Goal: Information Seeking & Learning: Understand process/instructions

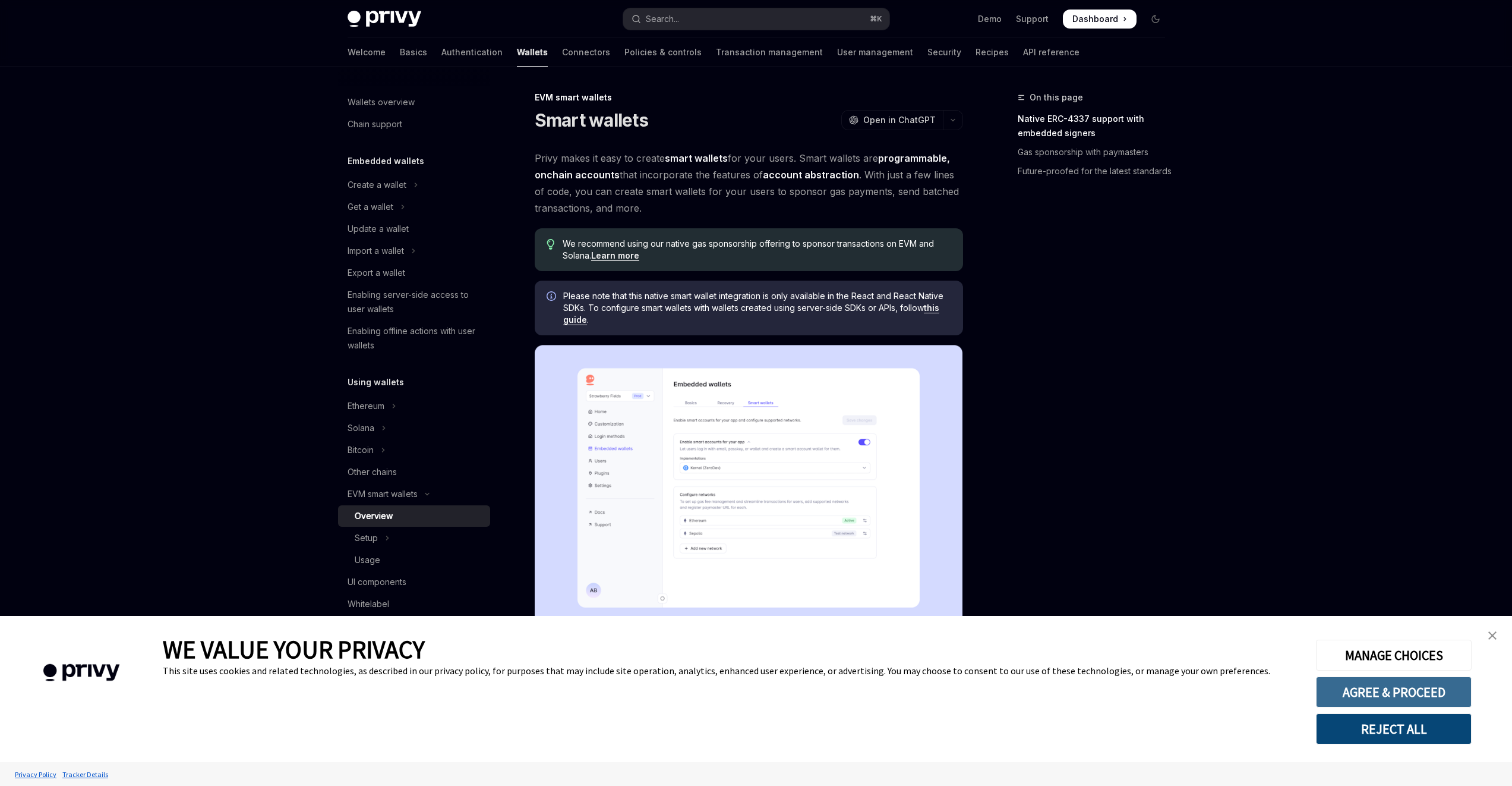
click at [1379, 690] on button "AGREE & PROCEED" at bounding box center [1394, 691] width 155 height 31
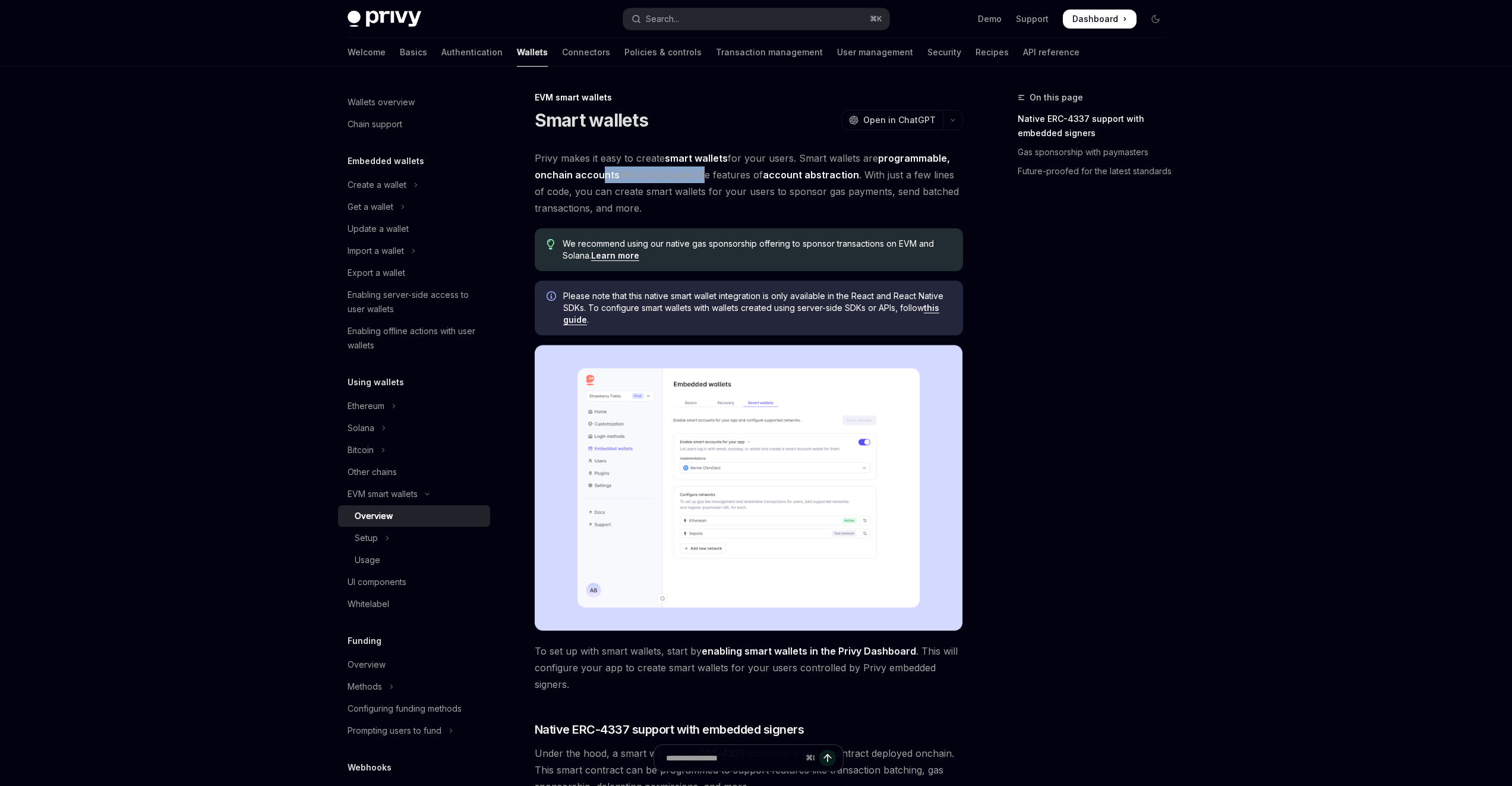
drag, startPoint x: 603, startPoint y: 176, endPoint x: 698, endPoint y: 181, distance: 95.1
click at [698, 181] on span "Privy makes it easy to create smart wallets for your users. Smart wallets are p…" at bounding box center [749, 182] width 428 height 66
click at [759, 175] on span "Privy makes it easy to create smart wallets for your users. Smart wallets are p…" at bounding box center [749, 182] width 428 height 66
drag, startPoint x: 714, startPoint y: 195, endPoint x: 823, endPoint y: 194, distance: 109.0
click at [823, 194] on span "Privy makes it easy to create smart wallets for your users. Smart wallets are p…" at bounding box center [749, 182] width 428 height 66
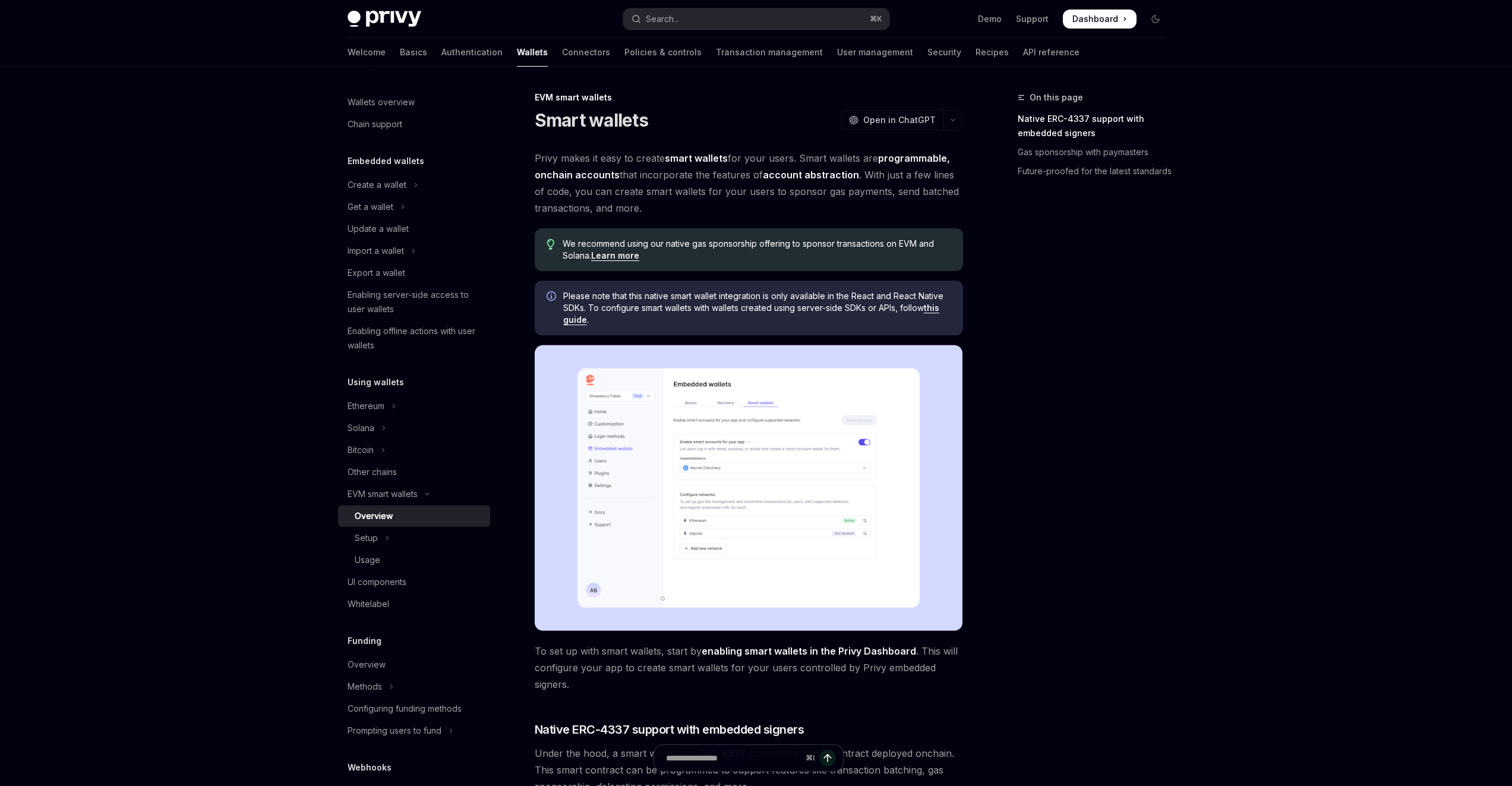
click at [875, 196] on span "Privy makes it easy to create smart wallets for your users. Smart wallets are p…" at bounding box center [749, 182] width 428 height 66
drag, startPoint x: 538, startPoint y: 210, endPoint x: 618, endPoint y: 207, distance: 80.1
click at [618, 207] on span "Privy makes it easy to create smart wallets for your users. Smart wallets are p…" at bounding box center [749, 182] width 428 height 66
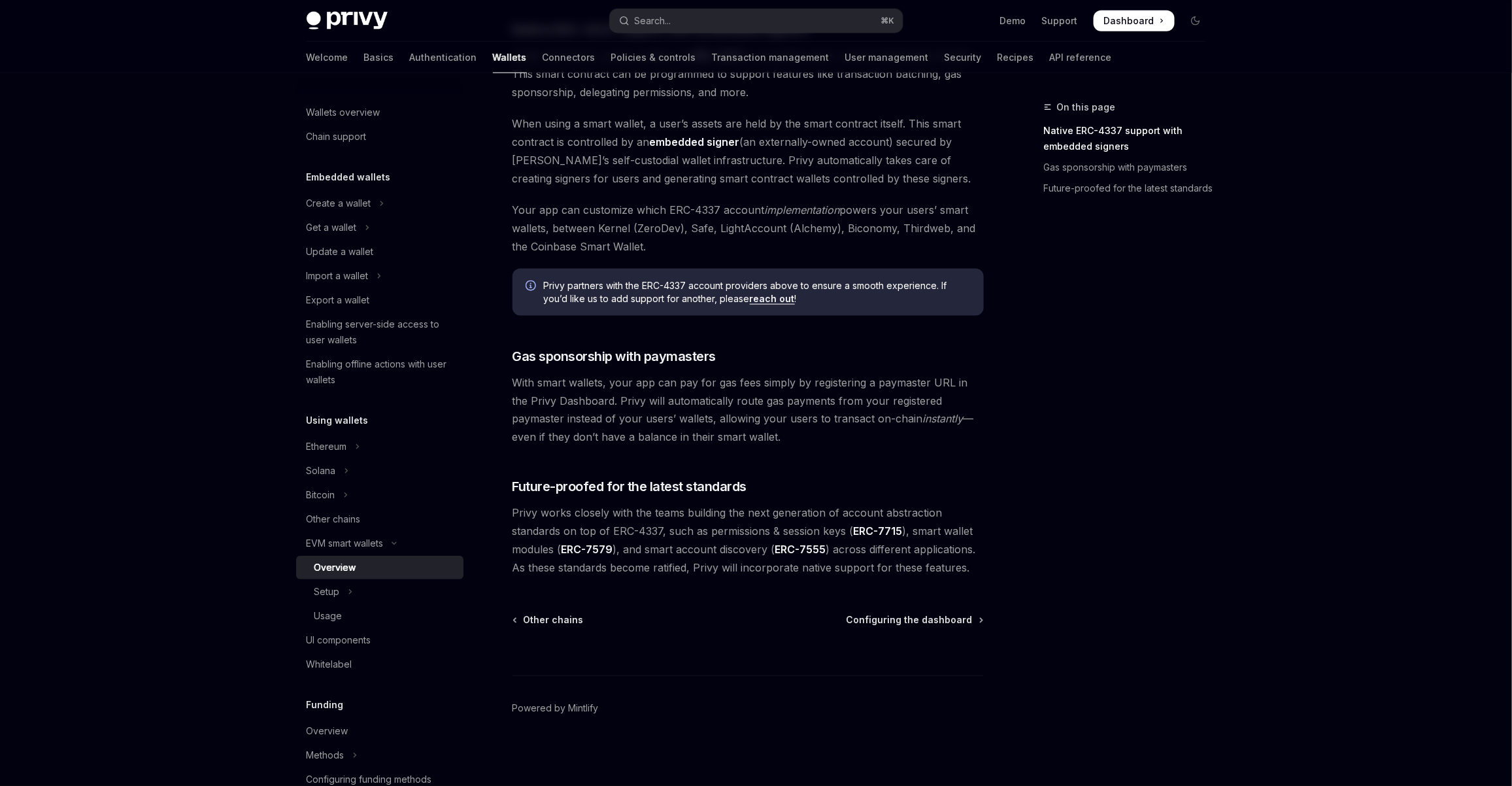
scroll to position [775, 0]
click at [340, 471] on button "Solana" at bounding box center [380, 471] width 168 height 23
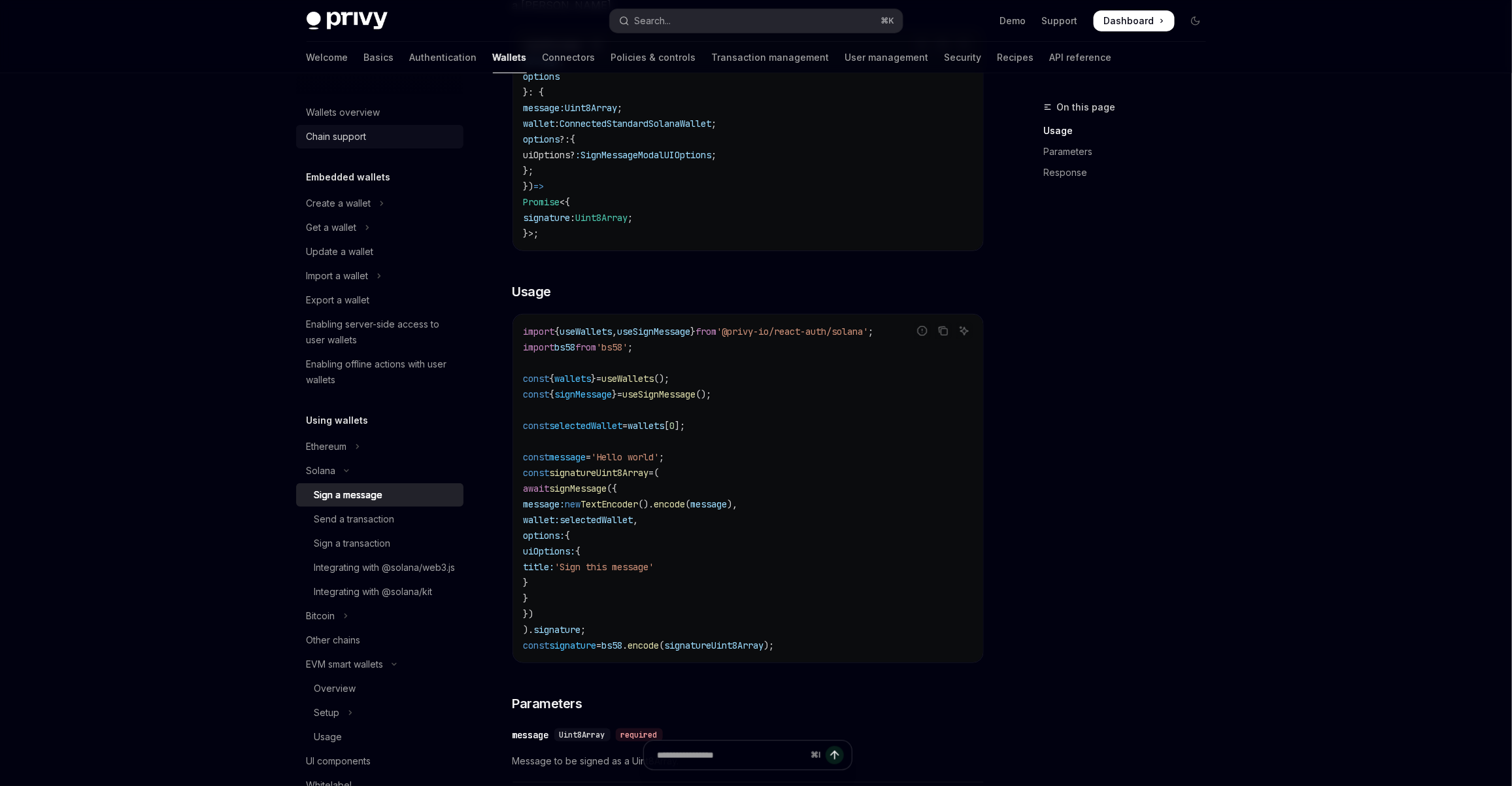
scroll to position [234, 0]
click at [346, 116] on div "Wallets overview" at bounding box center [344, 112] width 74 height 16
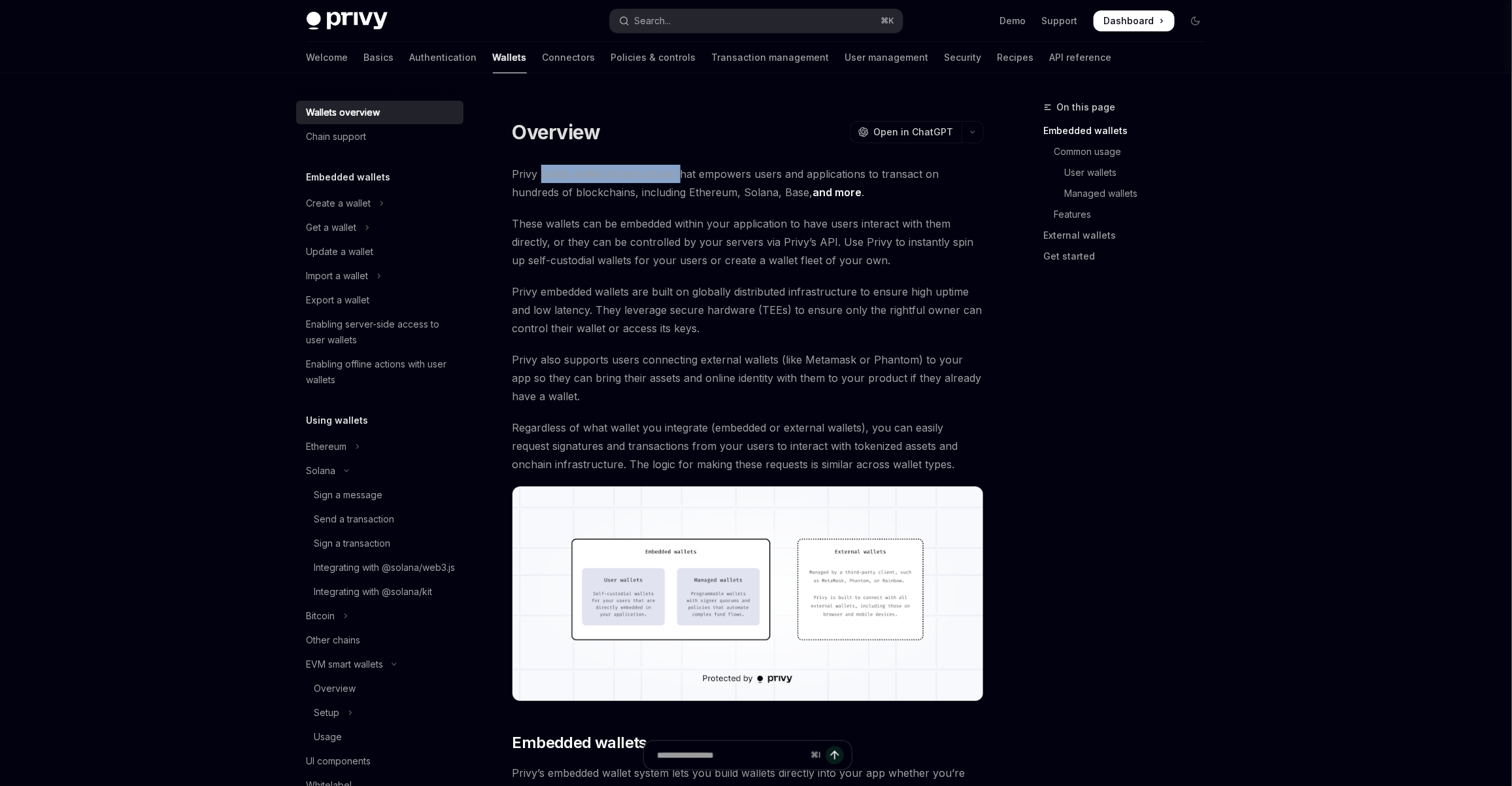
drag, startPoint x: 578, startPoint y: 177, endPoint x: 678, endPoint y: 179, distance: 100.0
click at [678, 179] on span "Privy builds wallet infrastructure that empowers users and applications to tran…" at bounding box center [748, 183] width 471 height 37
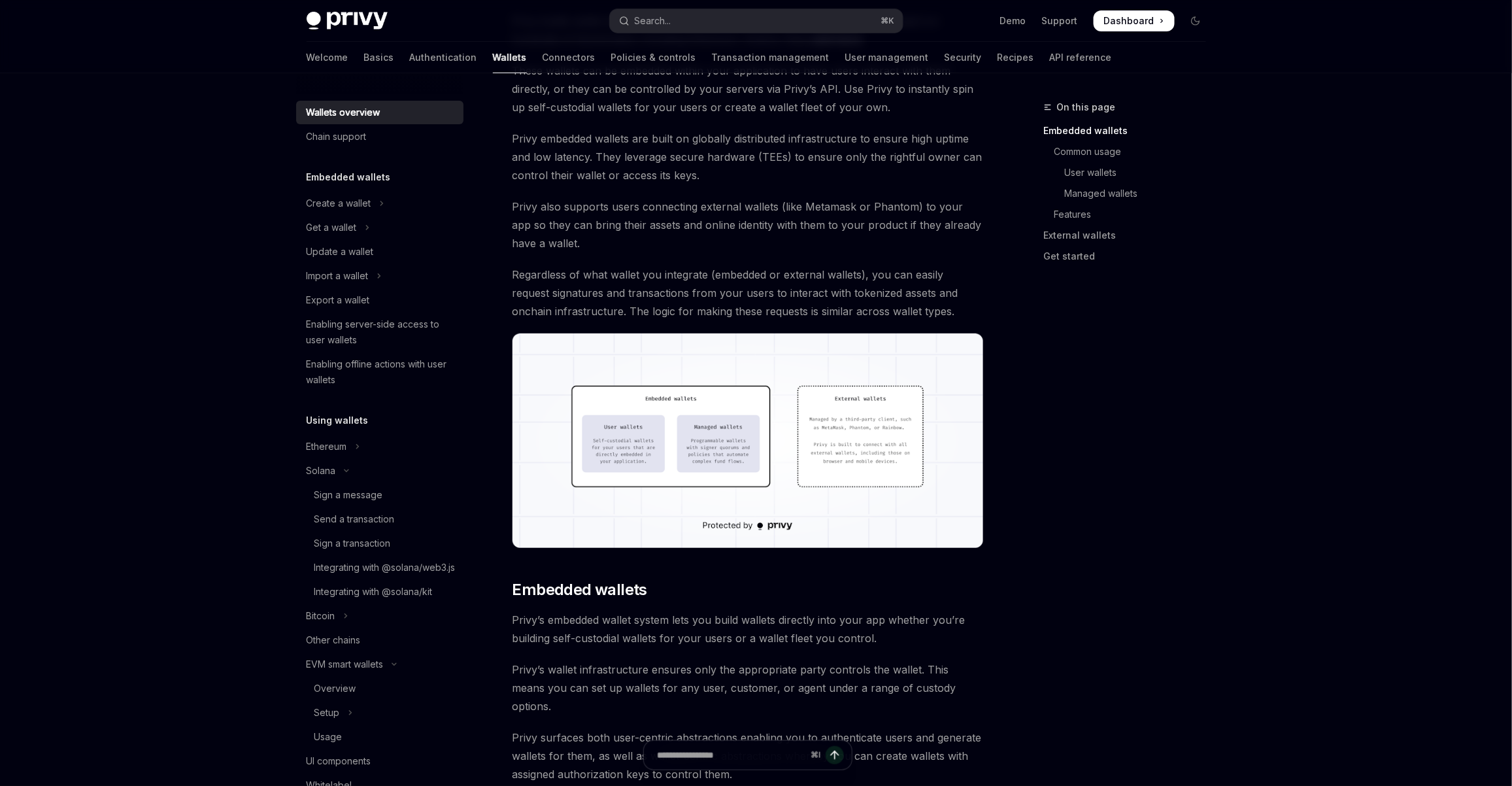
scroll to position [189, 0]
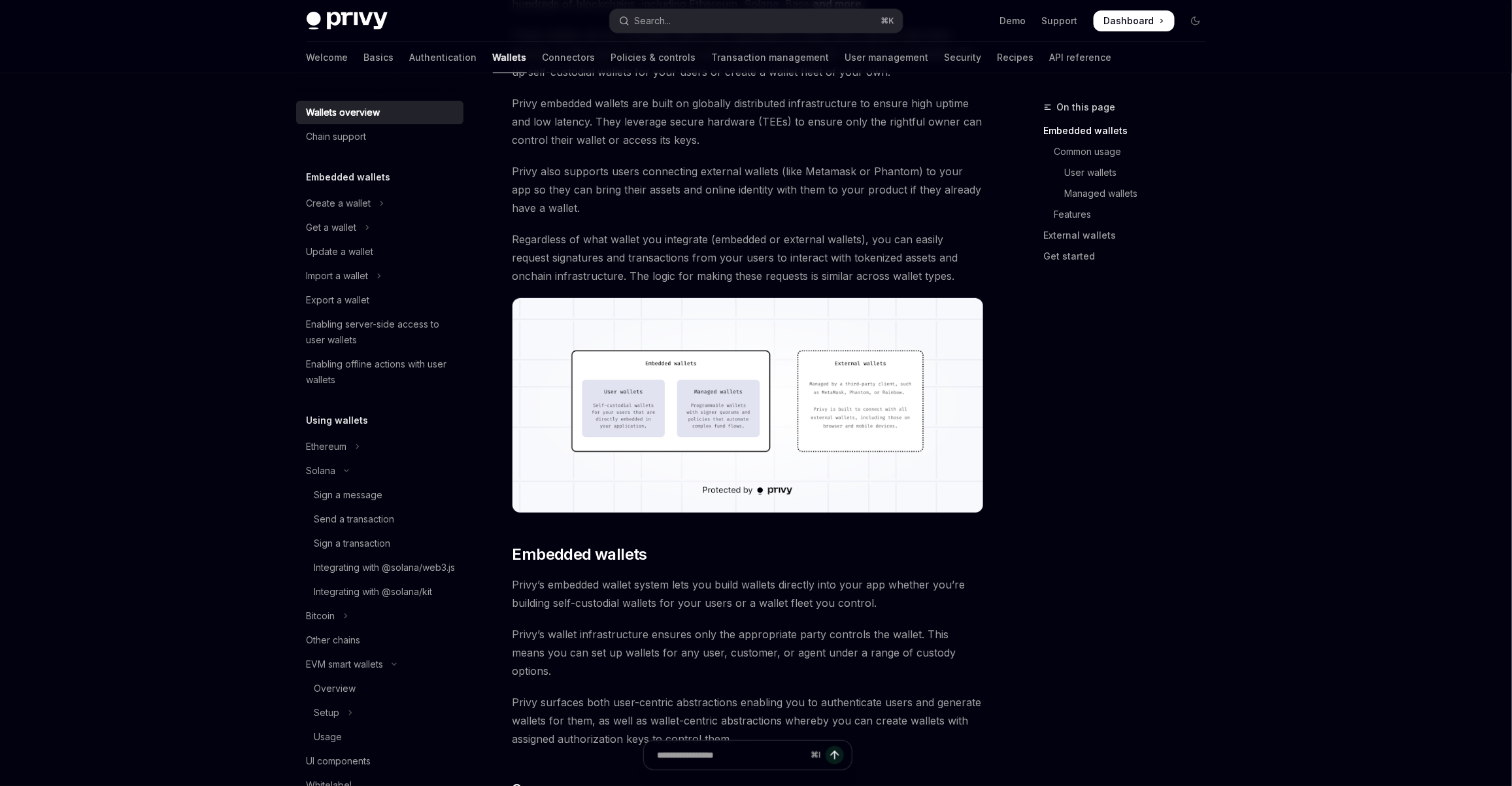
click at [663, 441] on img at bounding box center [748, 406] width 471 height 215
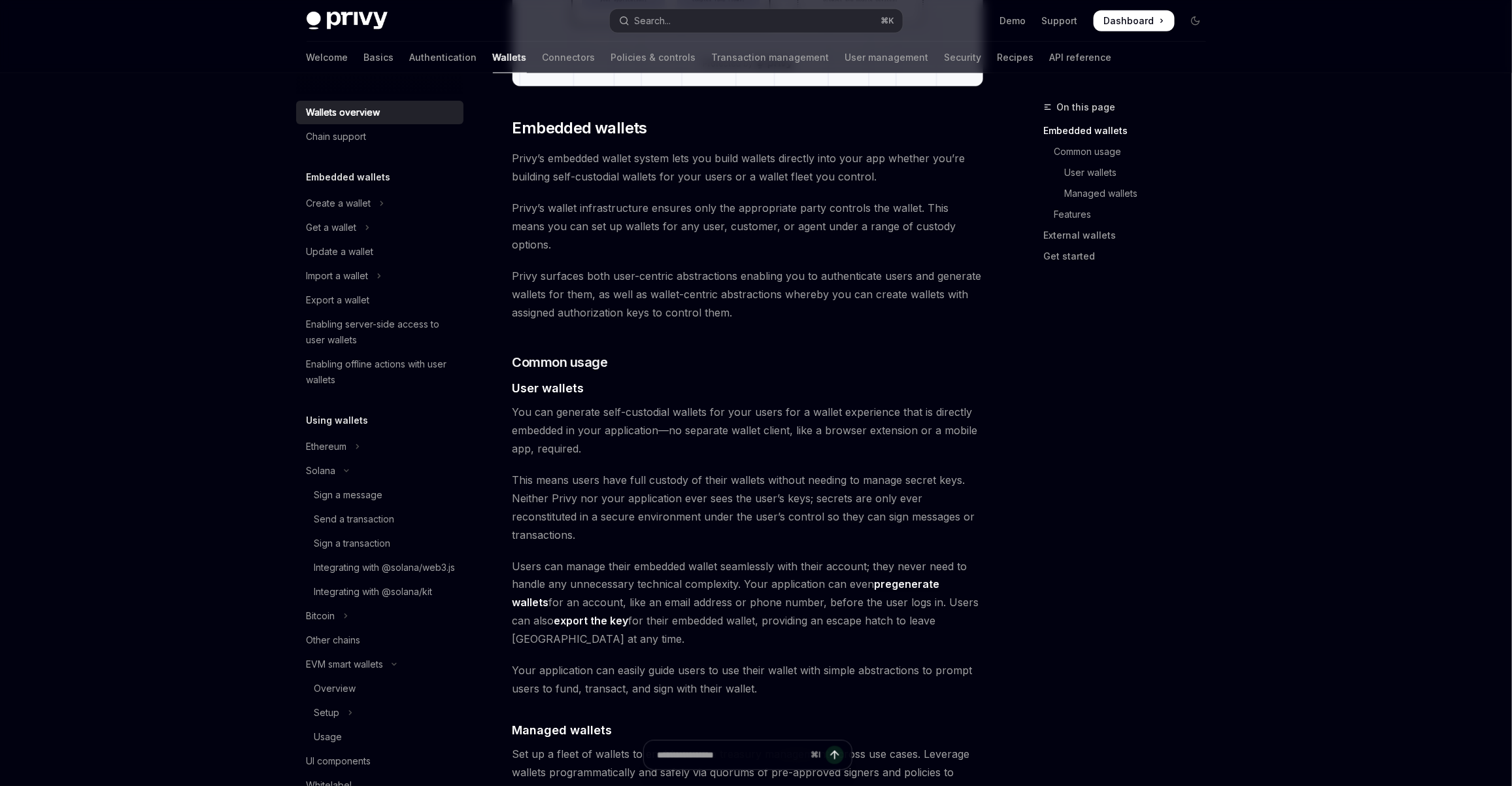
scroll to position [732, 0]
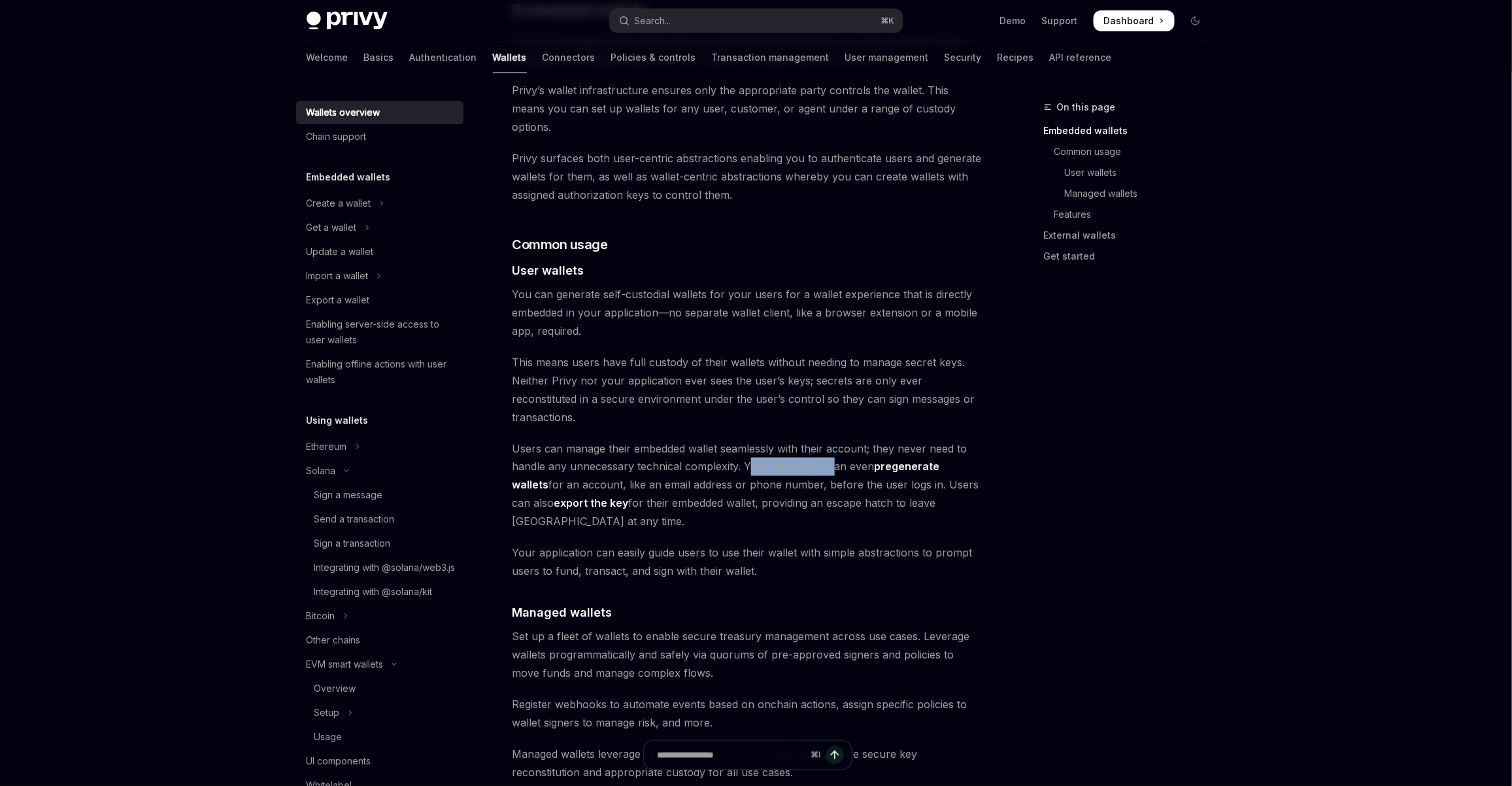
drag, startPoint x: 748, startPoint y: 435, endPoint x: 832, endPoint y: 435, distance: 84.0
click at [832, 440] on span "Users can manage their embedded wallet seamlessly with their account; they neve…" at bounding box center [748, 485] width 471 height 91
drag, startPoint x: 867, startPoint y: 435, endPoint x: 910, endPoint y: 435, distance: 43.0
click at [910, 440] on span "Users can manage their embedded wallet seamlessly with their account; they neve…" at bounding box center [748, 485] width 471 height 91
drag, startPoint x: 590, startPoint y: 448, endPoint x: 891, endPoint y: 450, distance: 301.0
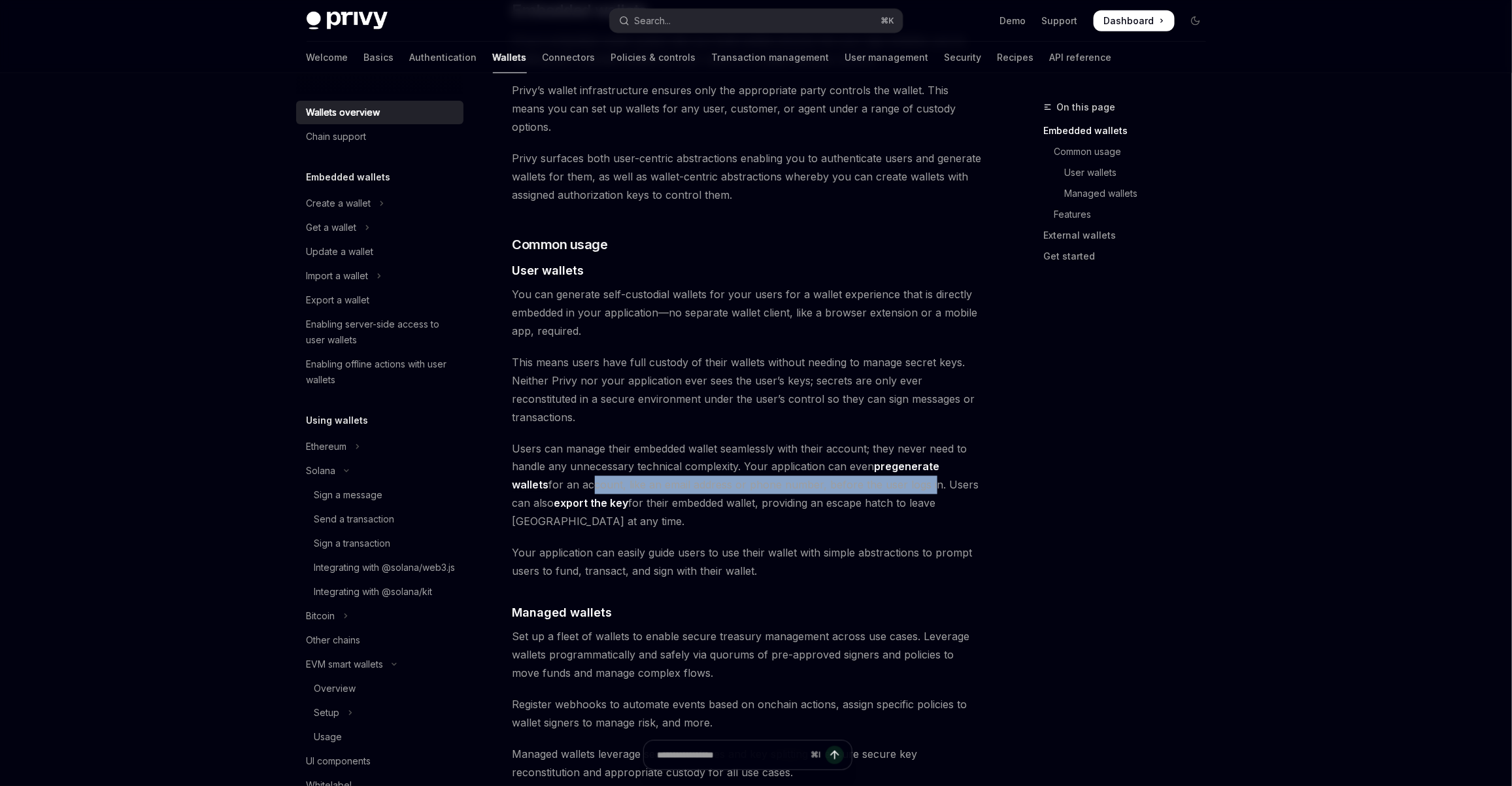
click at [891, 450] on span "Users can manage their embedded wallet seamlessly with their account; they neve…" at bounding box center [748, 485] width 471 height 91
click at [600, 471] on span "Users can manage their embedded wallet seamlessly with their account; they neve…" at bounding box center [748, 485] width 471 height 91
drag, startPoint x: 516, startPoint y: 498, endPoint x: 666, endPoint y: 497, distance: 150.0
click at [665, 544] on span "Your application can easily guide users to use their wallet with simple abstrac…" at bounding box center [748, 563] width 471 height 37
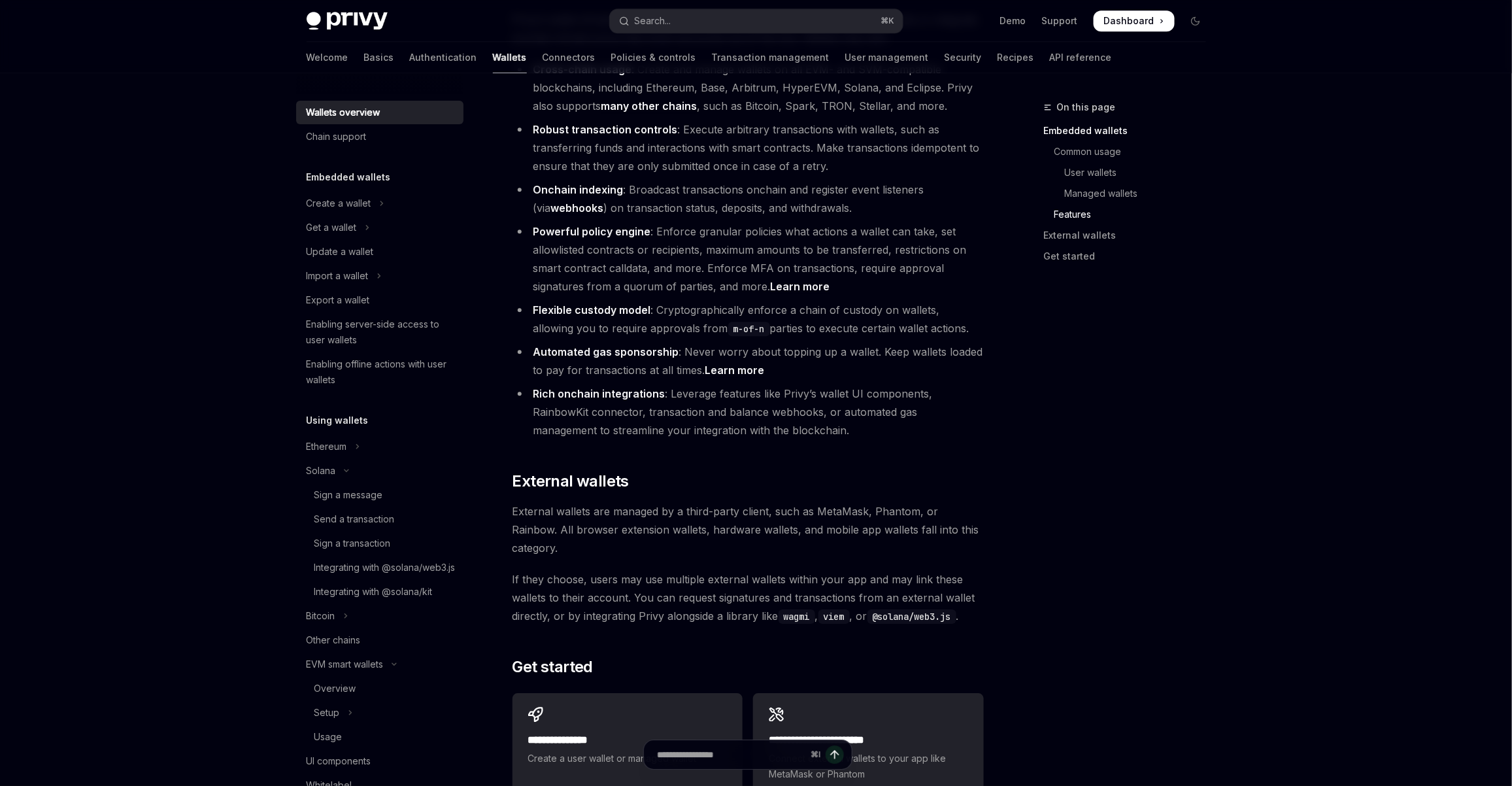
scroll to position [1420, 0]
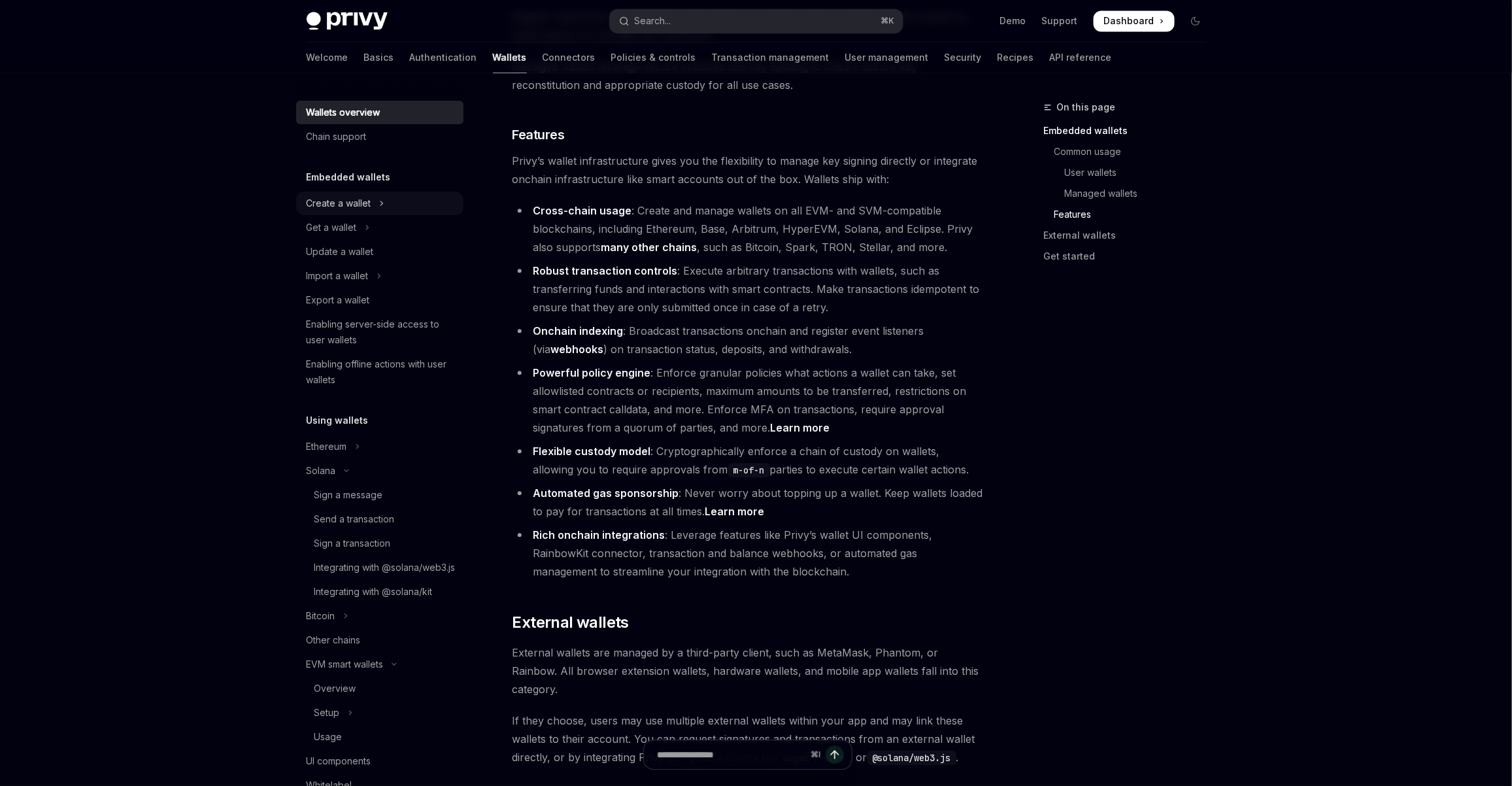
click at [343, 203] on div "Create a wallet" at bounding box center [339, 203] width 65 height 16
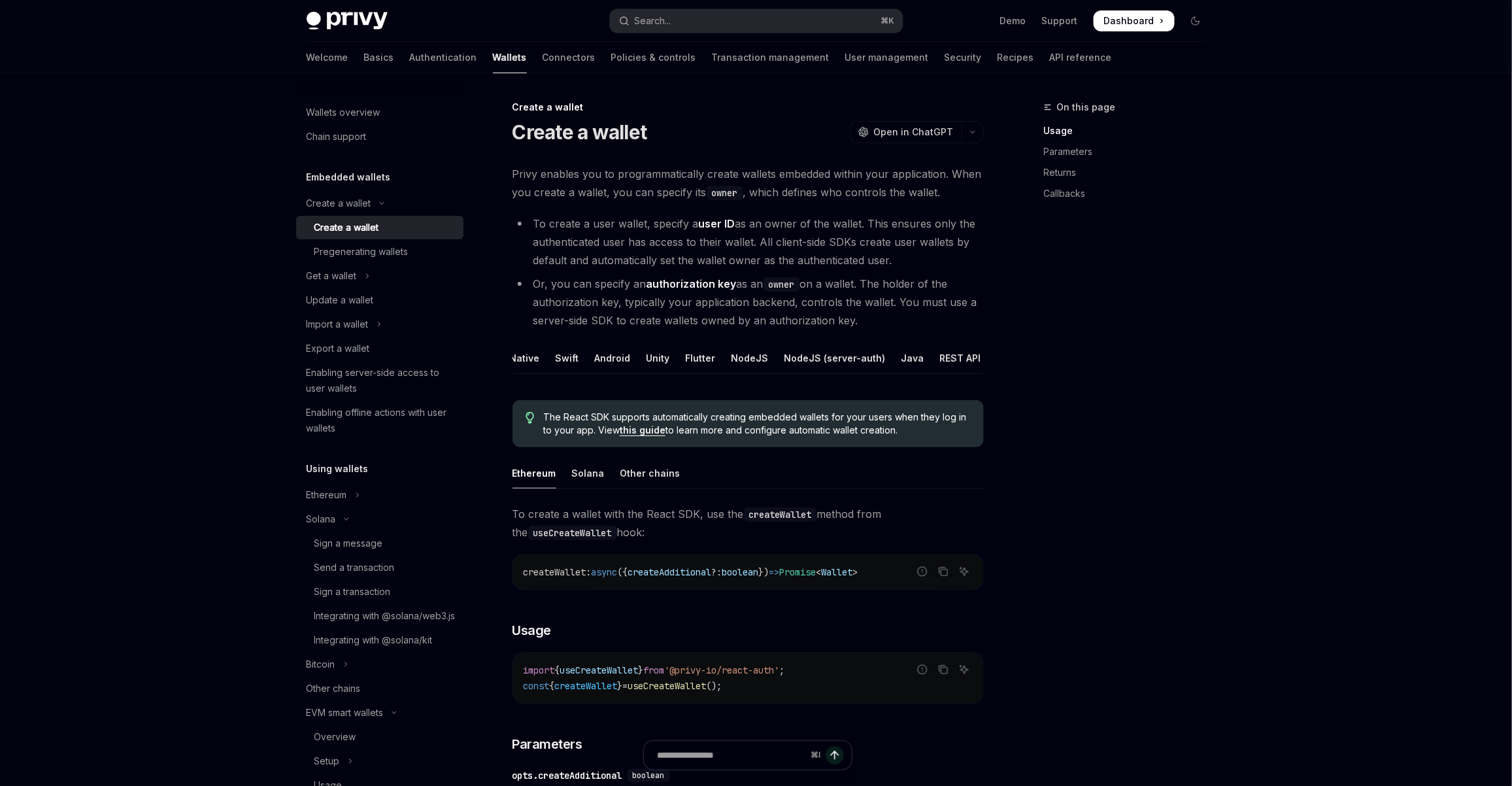
scroll to position [0, 89]
click at [731, 361] on div "NodeJS" at bounding box center [735, 358] width 37 height 31
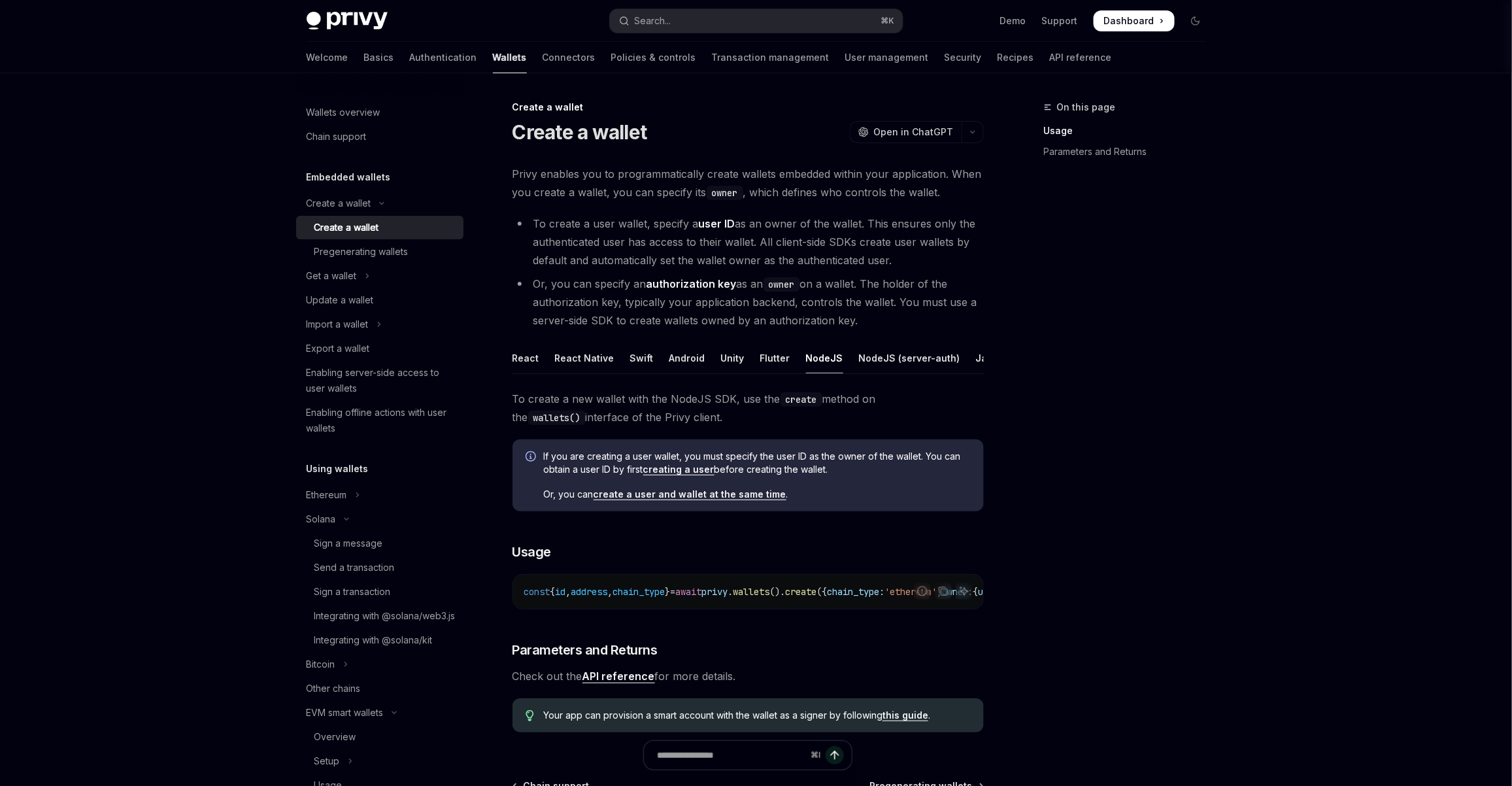
click at [684, 476] on link "creating a user" at bounding box center [678, 470] width 71 height 12
click at [720, 500] on link "create a user and wallet at the same time" at bounding box center [690, 494] width 193 height 12
type textarea "*"
